Goal: Task Accomplishment & Management: Use online tool/utility

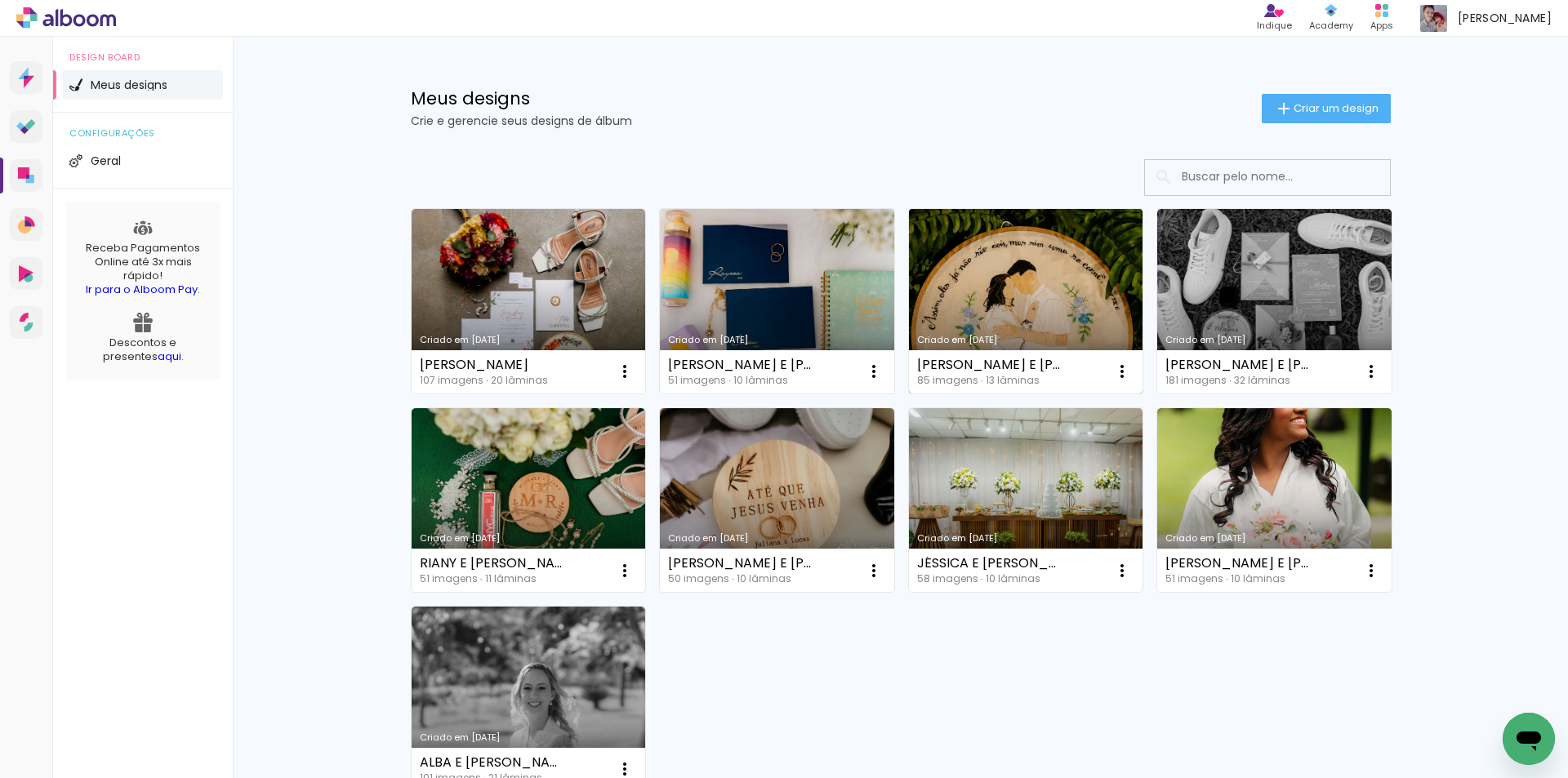
click at [985, 310] on link "Criado em [DATE]" at bounding box center [1027, 301] width 234 height 185
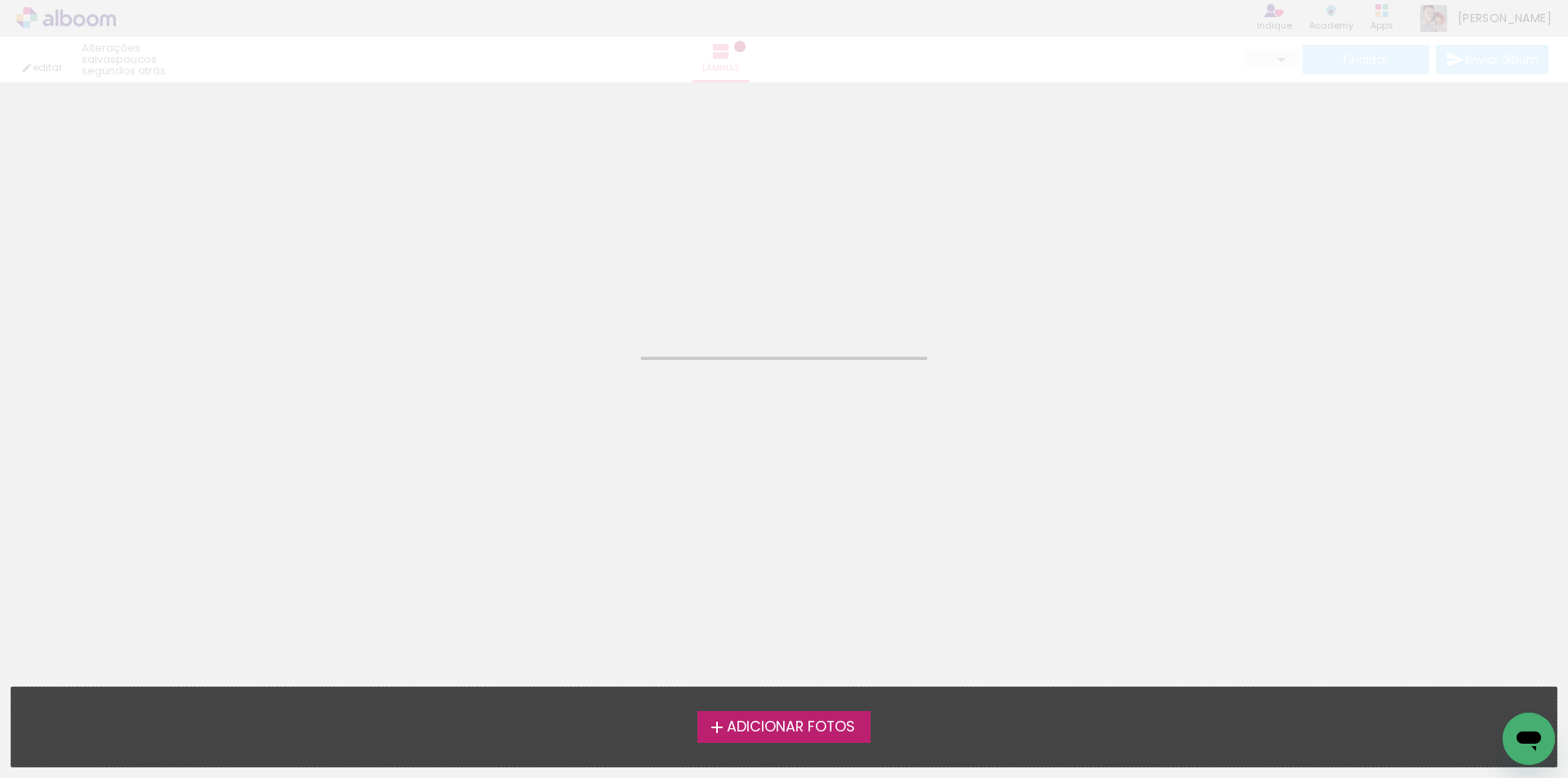
click at [985, 310] on neon-animated-pages "Confirmar Cancelar" at bounding box center [784, 430] width 1568 height 696
